Goal: Task Accomplishment & Management: Complete application form

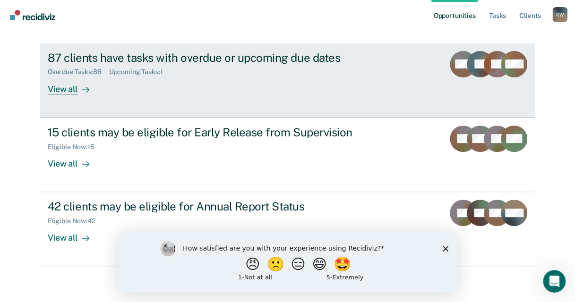
scroll to position [98, 0]
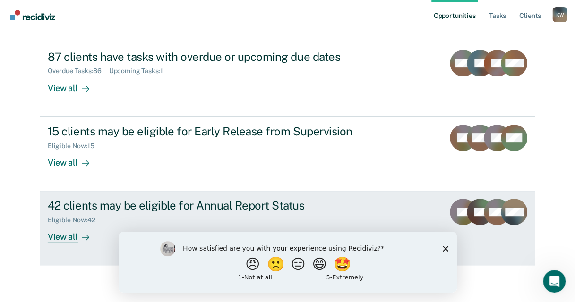
click at [150, 207] on div "42 clients may be eligible for Annual Report Status" at bounding box center [214, 206] width 332 height 14
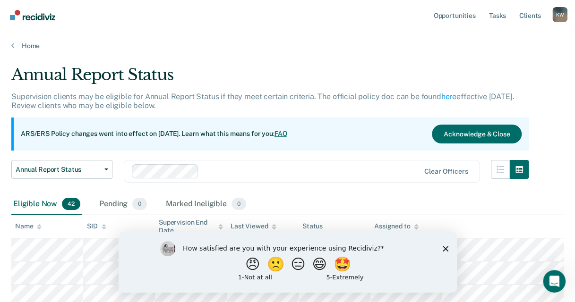
click at [444, 246] on icon "Close survey" at bounding box center [445, 249] width 6 height 6
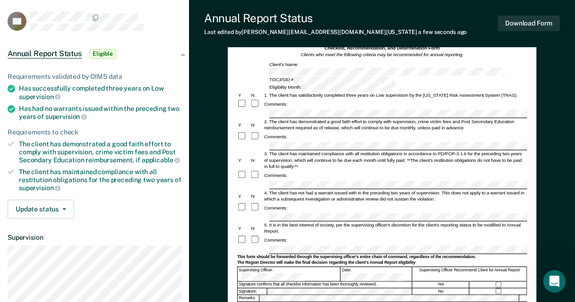
scroll to position [47, 0]
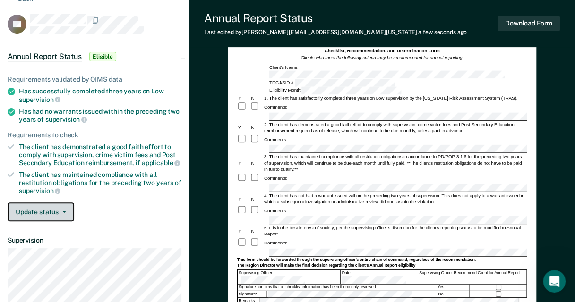
click at [63, 211] on icon "button" at bounding box center [64, 212] width 4 height 2
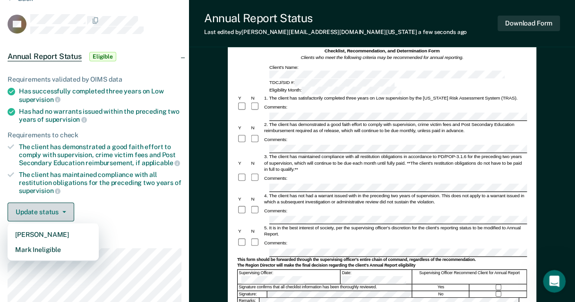
click at [63, 211] on icon "button" at bounding box center [64, 212] width 4 height 2
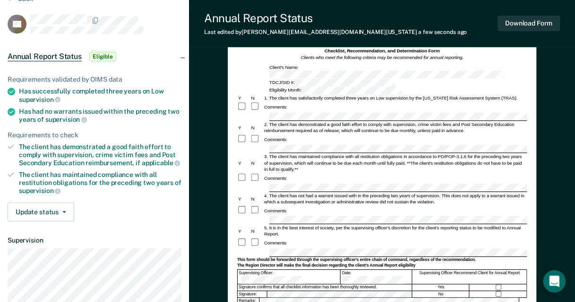
scroll to position [94, 0]
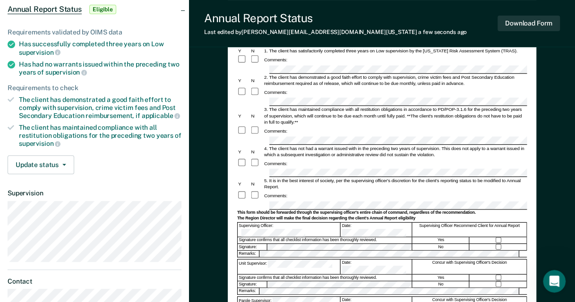
click at [323, 191] on div "Comments:" at bounding box center [382, 196] width 290 height 10
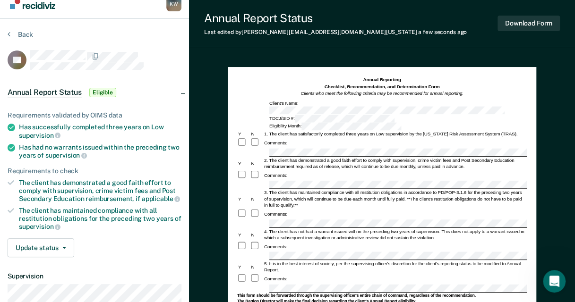
scroll to position [0, 0]
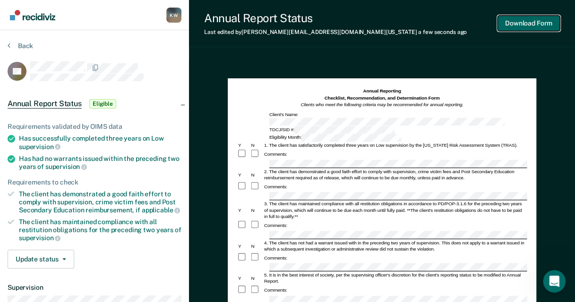
click at [525, 22] on button "Download Form" at bounding box center [528, 24] width 62 height 16
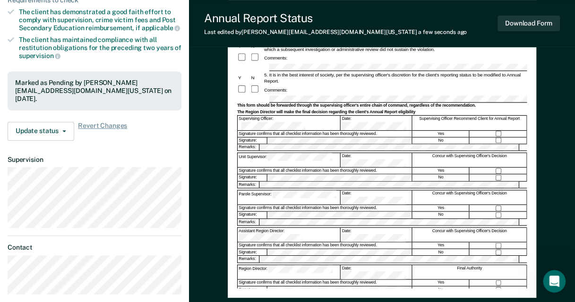
scroll to position [189, 0]
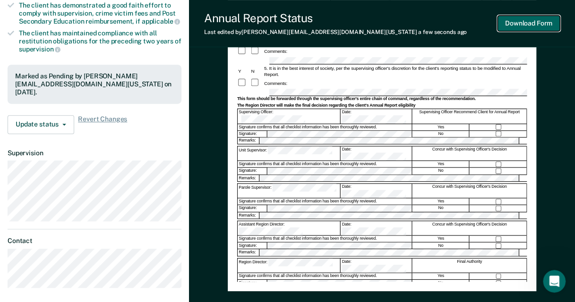
click at [524, 26] on button "Download Form" at bounding box center [528, 24] width 62 height 16
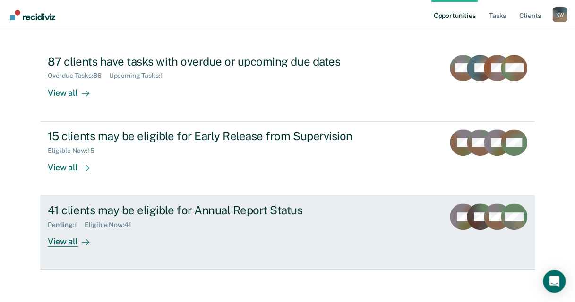
scroll to position [98, 0]
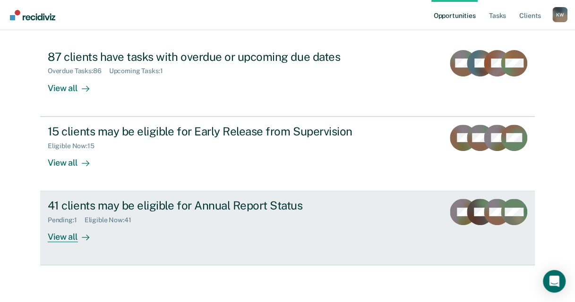
click at [265, 203] on div "41 clients may be eligible for Annual Report Status" at bounding box center [214, 206] width 332 height 14
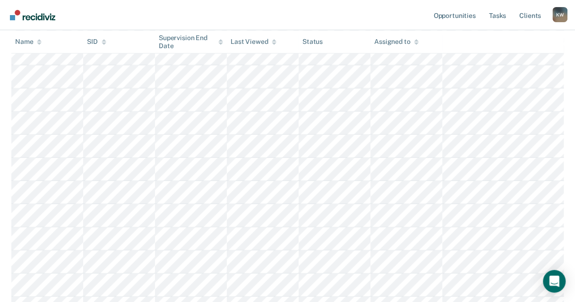
scroll to position [897, 0]
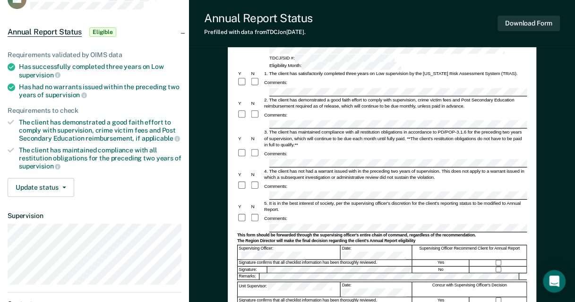
scroll to position [94, 0]
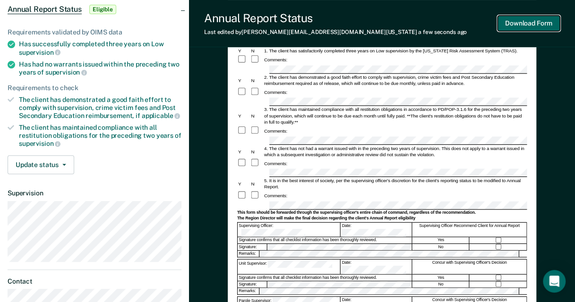
click at [544, 28] on button "Download Form" at bounding box center [528, 24] width 62 height 16
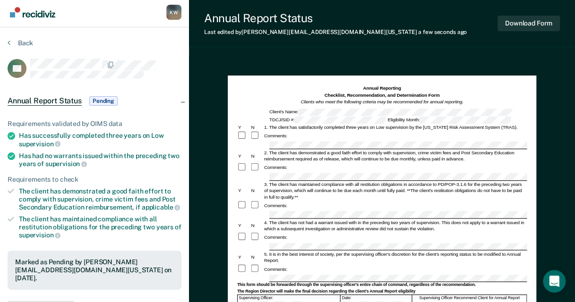
scroll to position [0, 0]
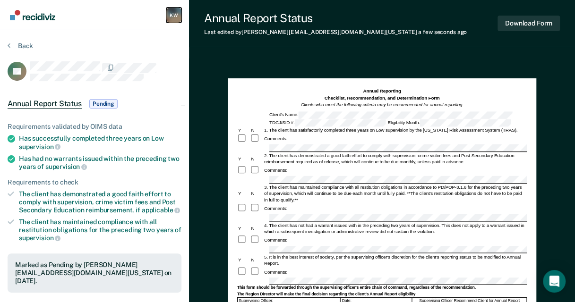
click at [168, 14] on div "K W" at bounding box center [173, 15] width 15 height 15
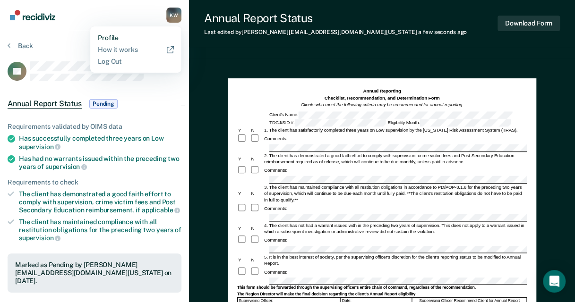
click at [149, 34] on link "Profile" at bounding box center [136, 38] width 76 height 8
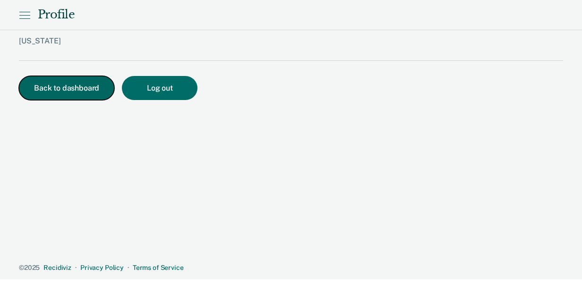
click at [108, 82] on button "Back to dashboard" at bounding box center [66, 88] width 95 height 24
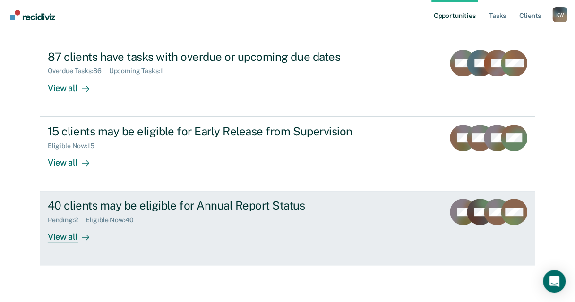
scroll to position [98, 0]
click at [166, 205] on div "40 clients may be eligible for Annual Report Status" at bounding box center [214, 206] width 332 height 14
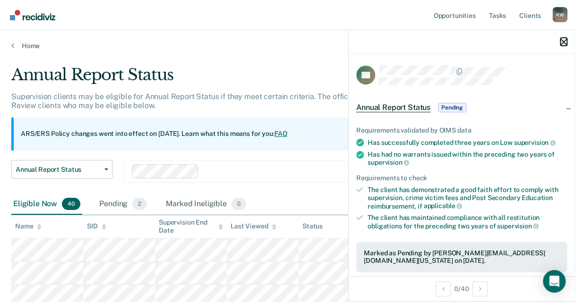
click at [564, 43] on icon "button" at bounding box center [563, 42] width 7 height 7
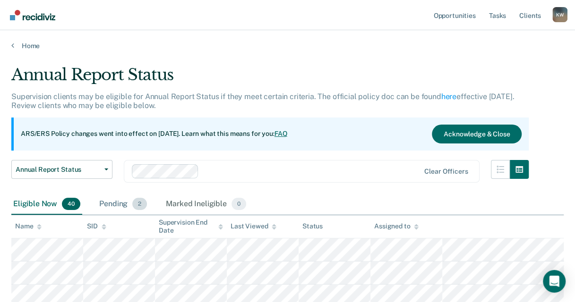
click at [114, 207] on div "Pending 2" at bounding box center [122, 204] width 51 height 21
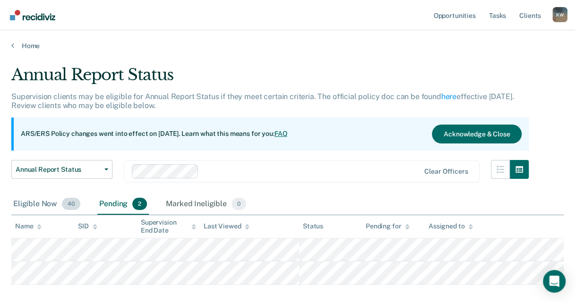
click at [39, 203] on div "Eligible Now 40" at bounding box center [46, 204] width 71 height 21
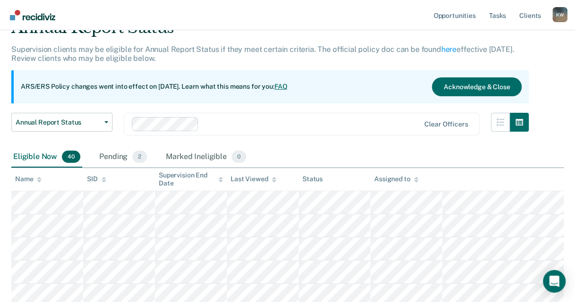
scroll to position [47, 0]
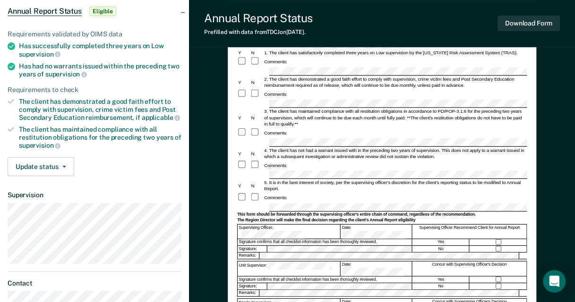
scroll to position [94, 0]
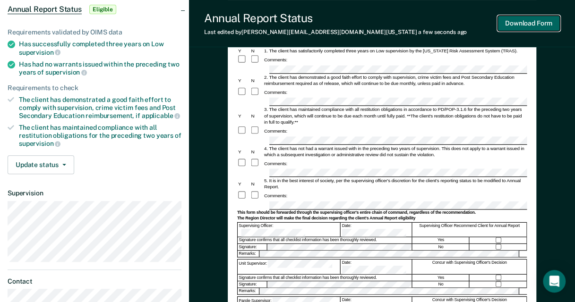
click at [545, 25] on button "Download Form" at bounding box center [528, 24] width 62 height 16
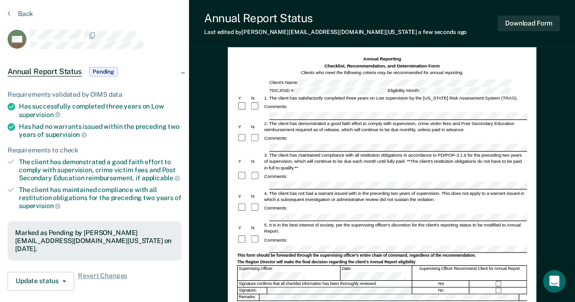
scroll to position [0, 0]
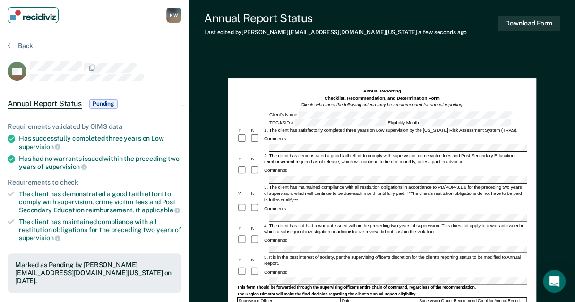
click at [46, 17] on img "Main navigation" at bounding box center [32, 15] width 45 height 10
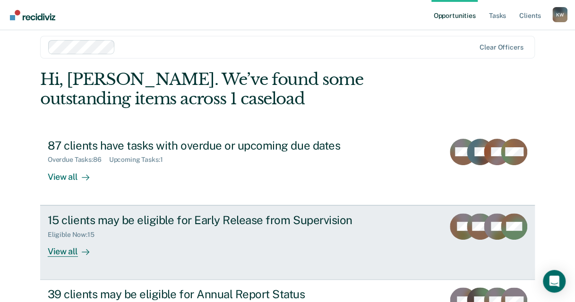
scroll to position [98, 0]
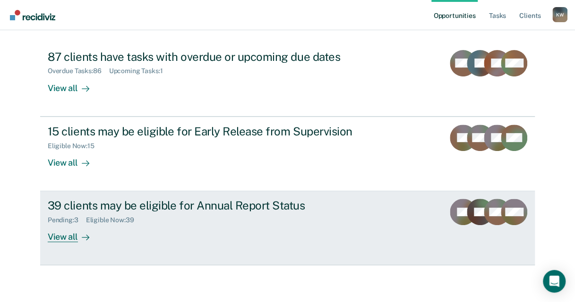
click at [117, 214] on div "Pending : 3 Eligible Now : 39" at bounding box center [214, 219] width 332 height 12
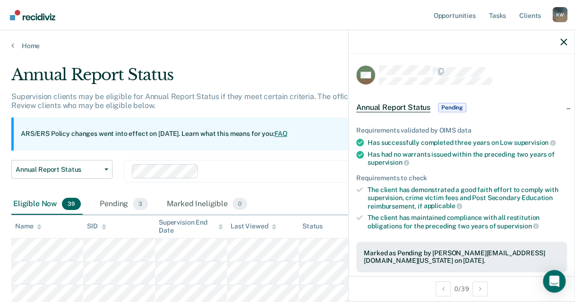
click at [559, 43] on div at bounding box center [462, 42] width 226 height 24
click at [562, 40] on icon "button" at bounding box center [563, 42] width 7 height 7
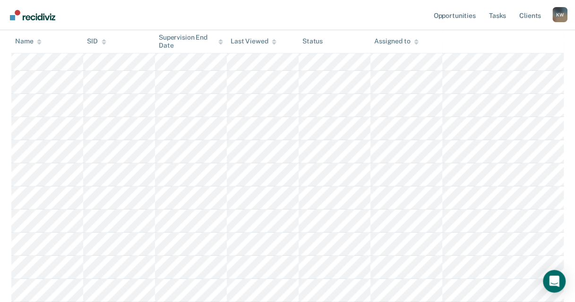
scroll to position [331, 0]
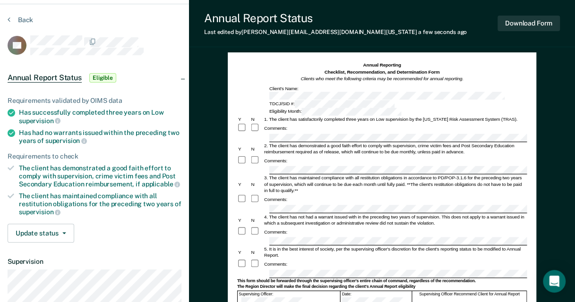
scroll to position [47, 0]
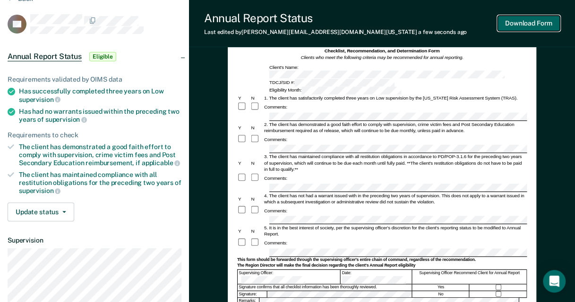
click at [521, 22] on button "Download Form" at bounding box center [528, 24] width 62 height 16
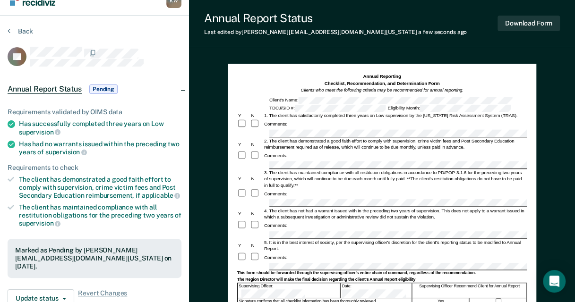
scroll to position [0, 0]
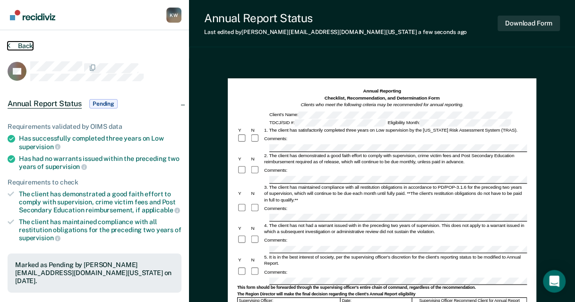
click at [14, 42] on button "Back" at bounding box center [21, 46] width 26 height 9
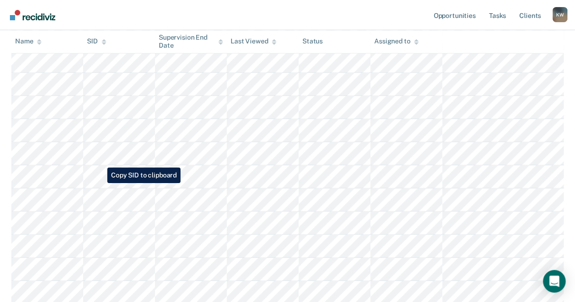
scroll to position [614, 0]
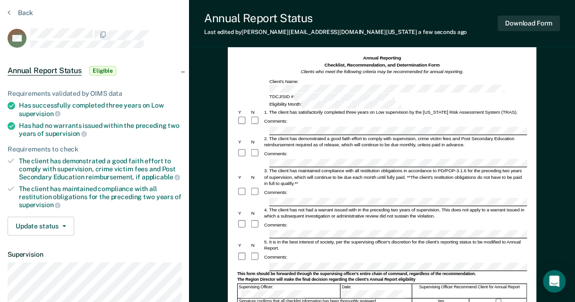
scroll to position [94, 0]
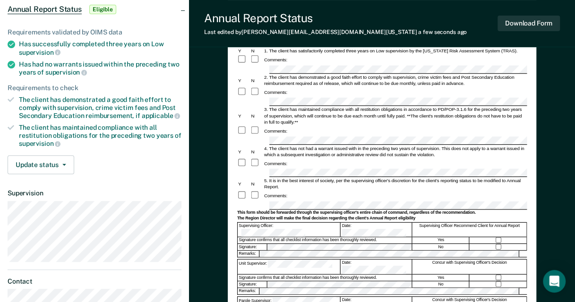
click at [372, 216] on div "The Region Director will make the final decision regarding the client's Annual …" at bounding box center [382, 218] width 290 height 5
click at [546, 24] on button "Download Form" at bounding box center [528, 24] width 62 height 16
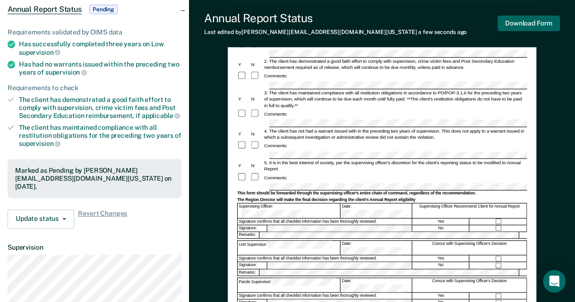
scroll to position [0, 0]
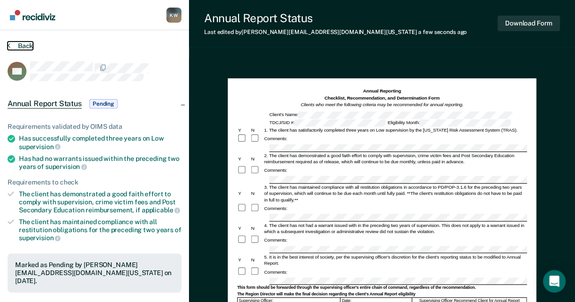
click at [20, 44] on button "Back" at bounding box center [21, 46] width 26 height 9
